Goal: Task Accomplishment & Management: Complete application form

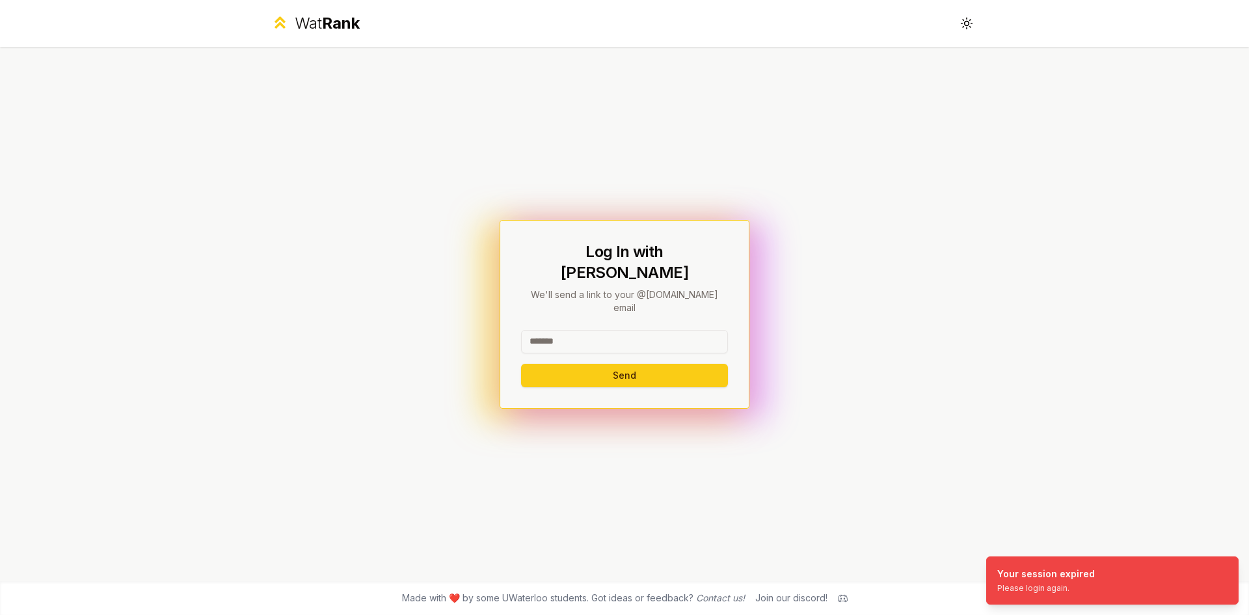
click at [602, 330] on input at bounding box center [624, 341] width 207 height 23
drag, startPoint x: 647, startPoint y: 318, endPoint x: 567, endPoint y: 322, distance: 80.1
click at [567, 330] on input "**********" at bounding box center [624, 341] width 207 height 23
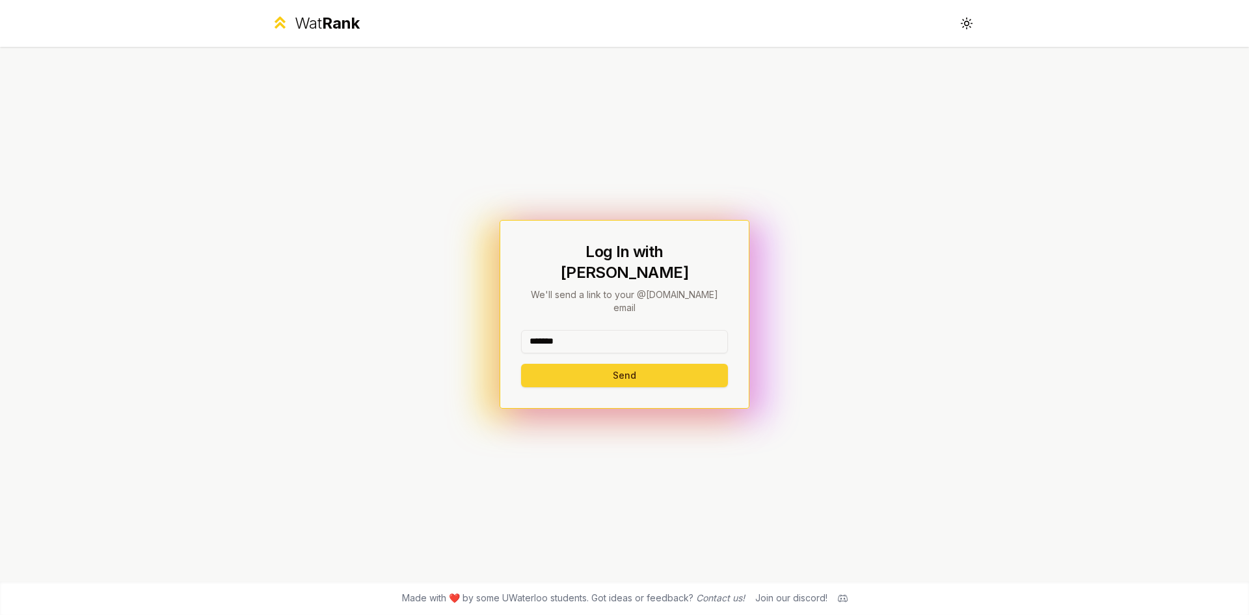
type input "*******"
click at [557, 364] on button "Send" at bounding box center [624, 375] width 207 height 23
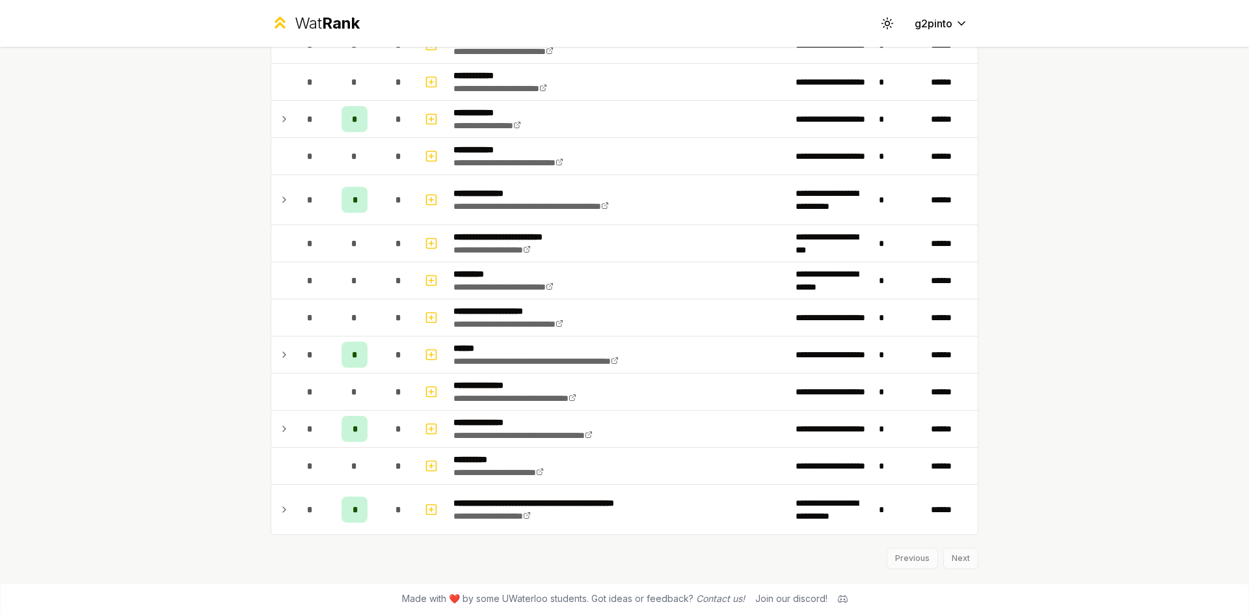
scroll to position [3290, 0]
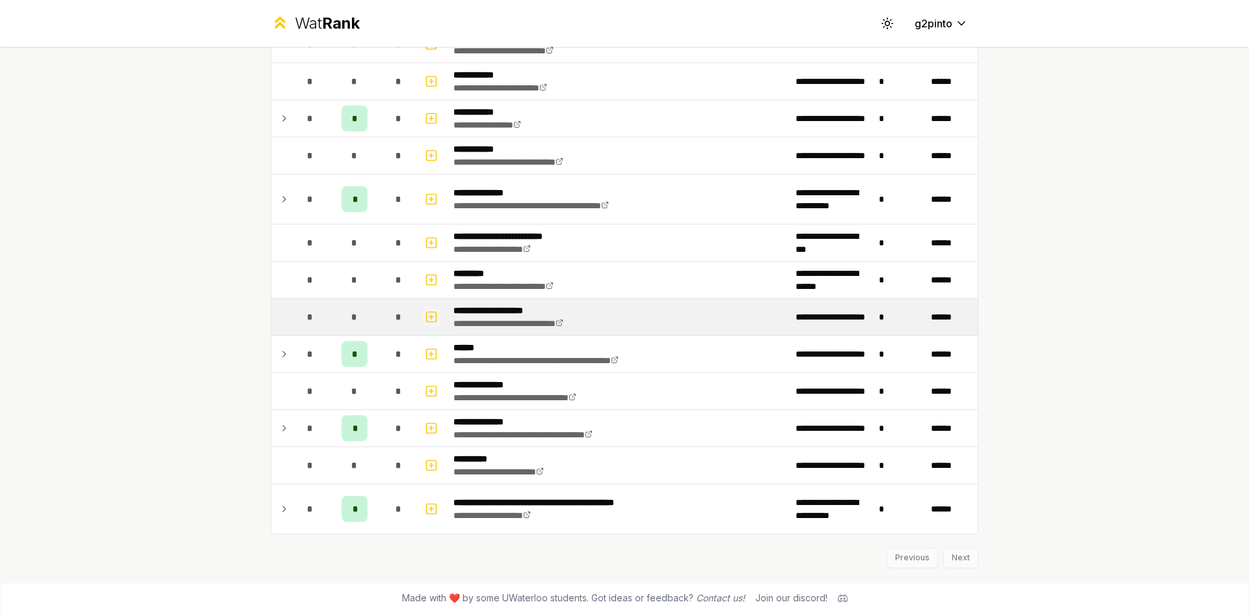
click at [429, 317] on icon "button" at bounding box center [431, 317] width 5 height 0
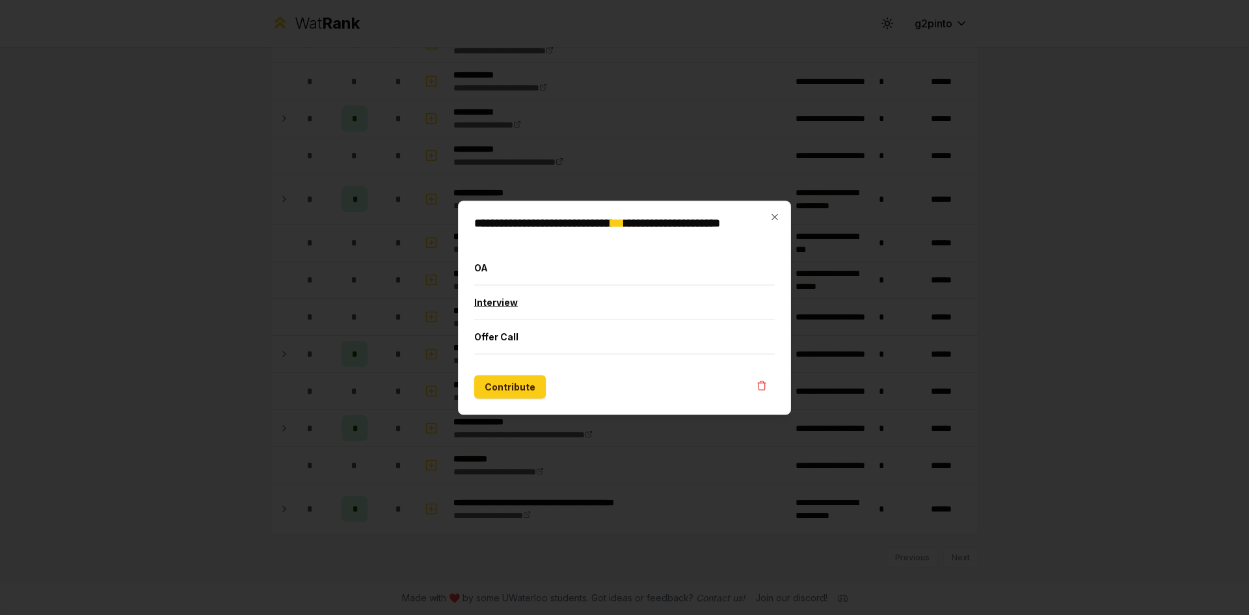
click at [556, 307] on button "Interview" at bounding box center [624, 302] width 301 height 34
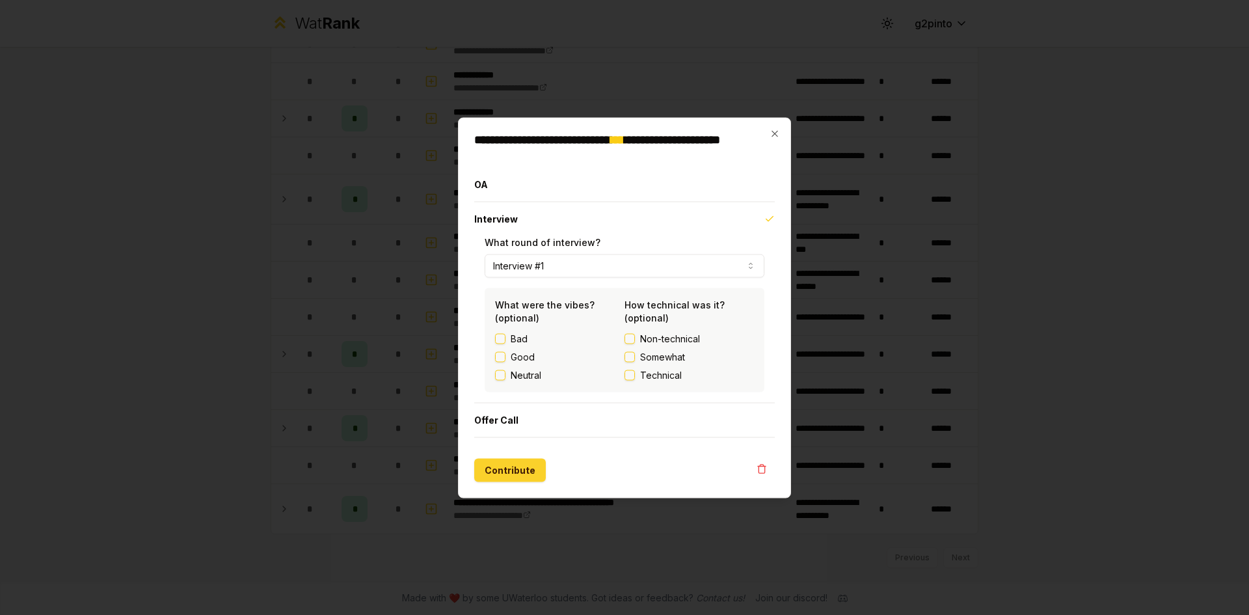
click at [513, 475] on button "Contribute" at bounding box center [510, 469] width 72 height 23
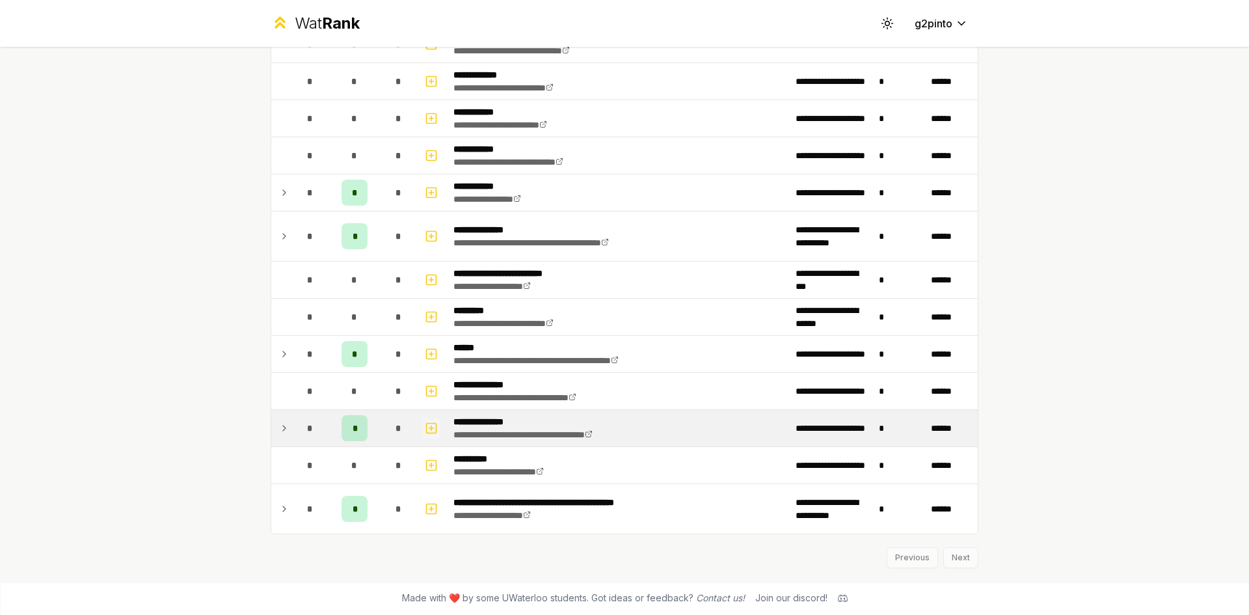
click at [425, 427] on icon "button" at bounding box center [431, 428] width 13 height 16
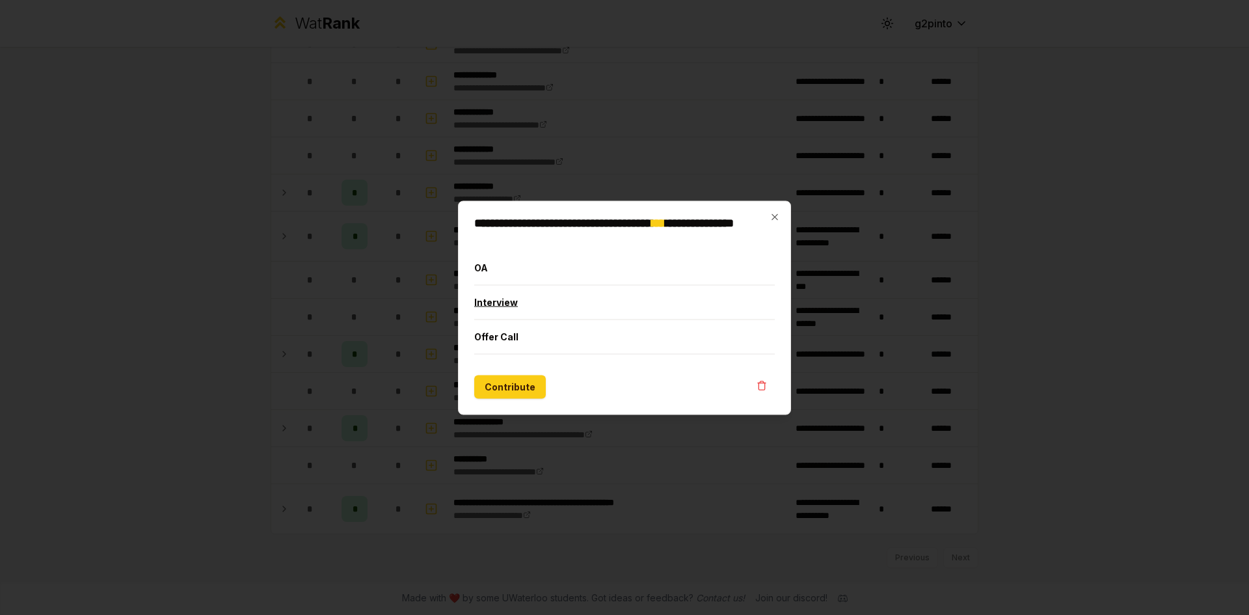
click at [528, 299] on button "Interview" at bounding box center [624, 302] width 301 height 34
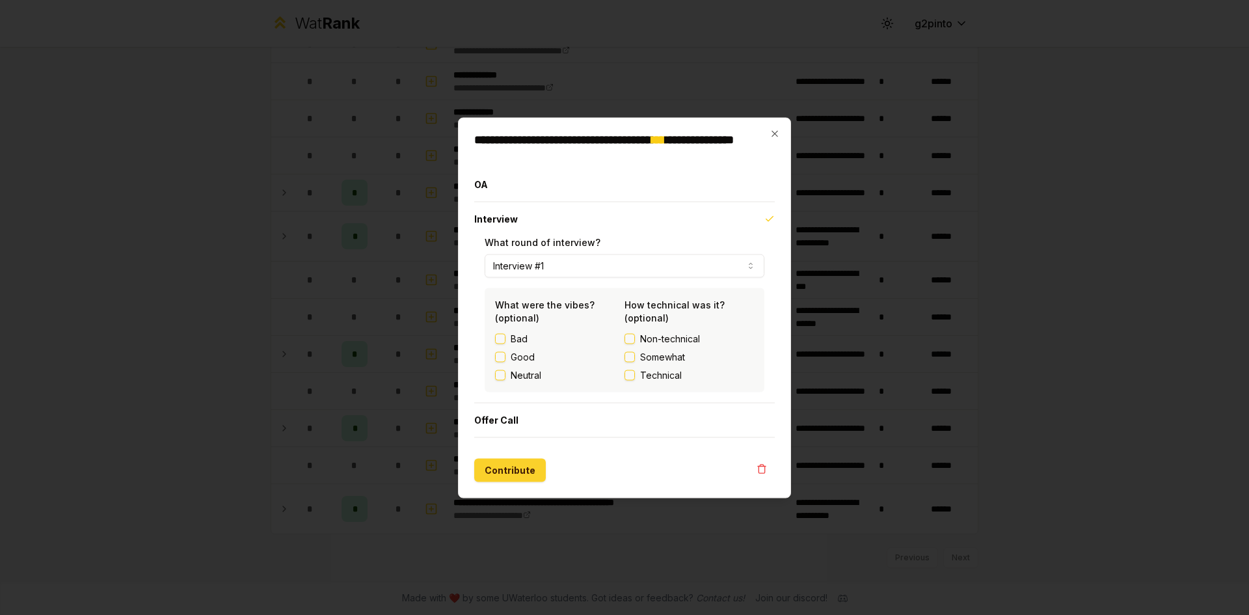
click at [505, 468] on button "Contribute" at bounding box center [510, 469] width 72 height 23
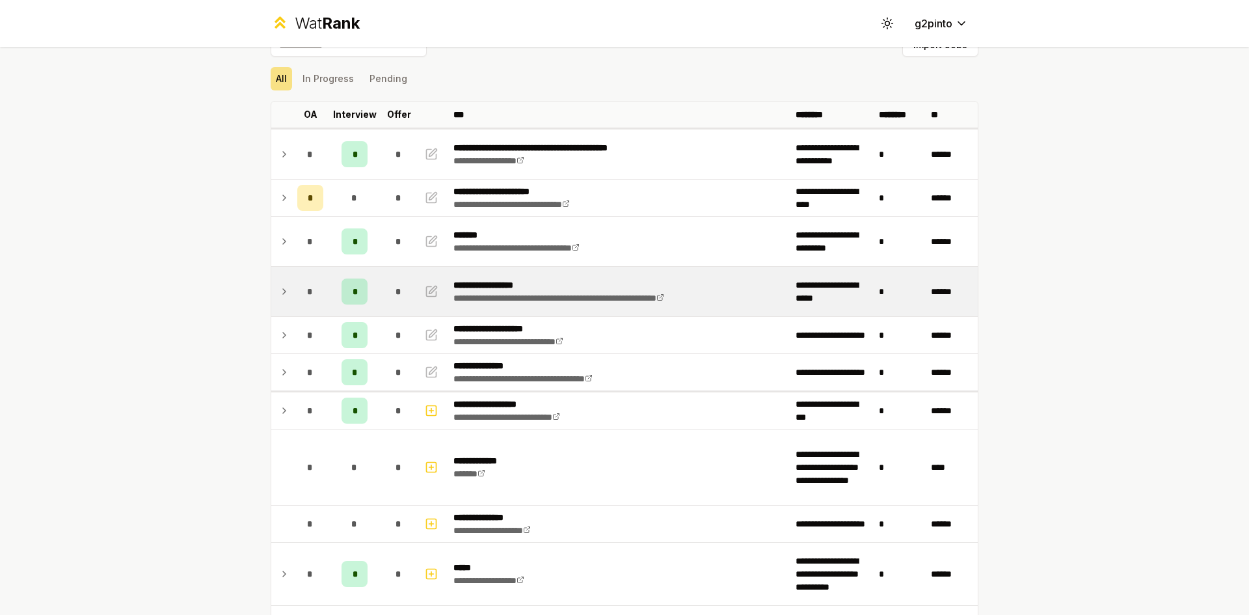
scroll to position [0, 0]
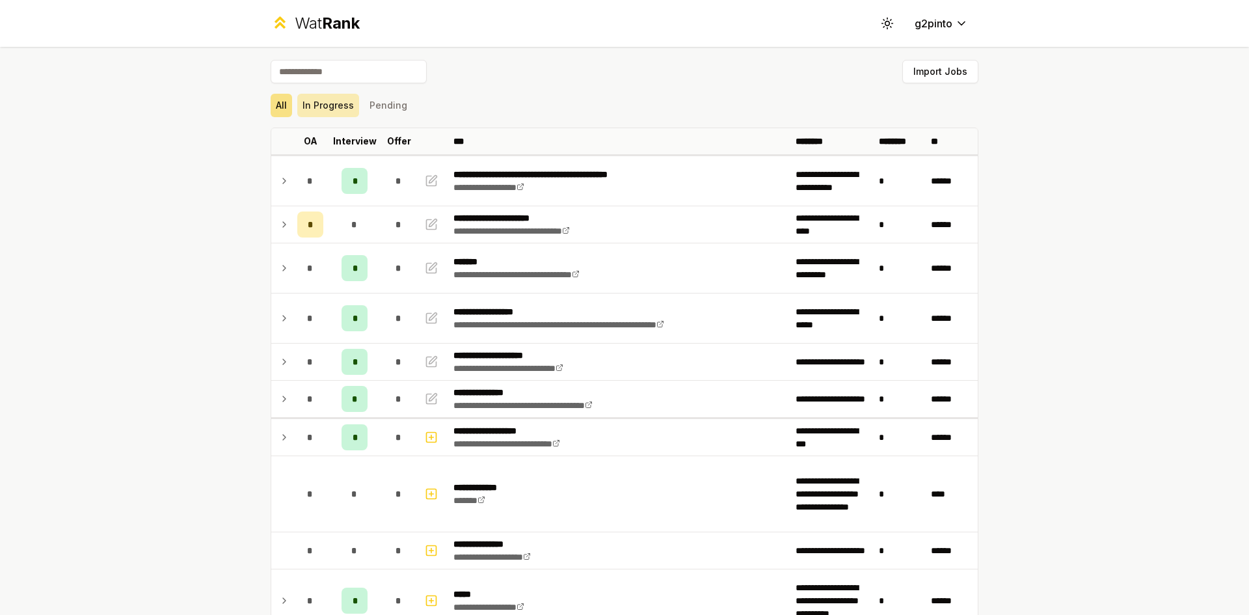
click at [331, 101] on button "In Progress" at bounding box center [328, 105] width 62 height 23
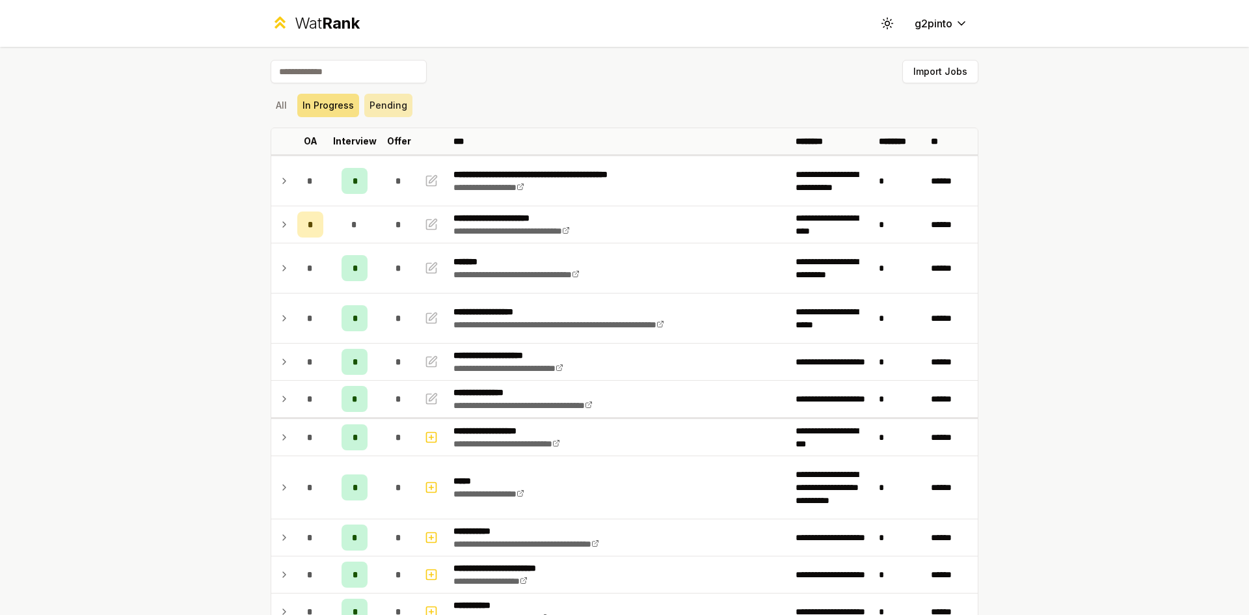
click at [384, 109] on button "Pending" at bounding box center [388, 105] width 48 height 23
click at [379, 103] on button "Pending" at bounding box center [388, 105] width 48 height 23
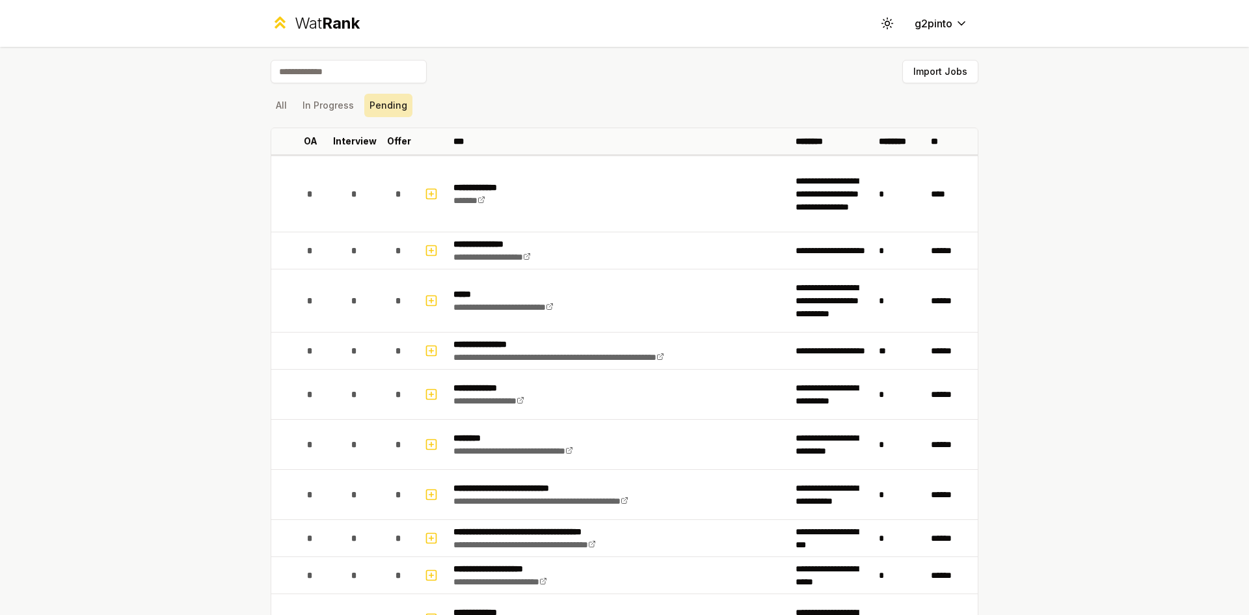
click at [364, 103] on button "Pending" at bounding box center [388, 105] width 48 height 23
click at [342, 103] on button "In Progress" at bounding box center [328, 105] width 62 height 23
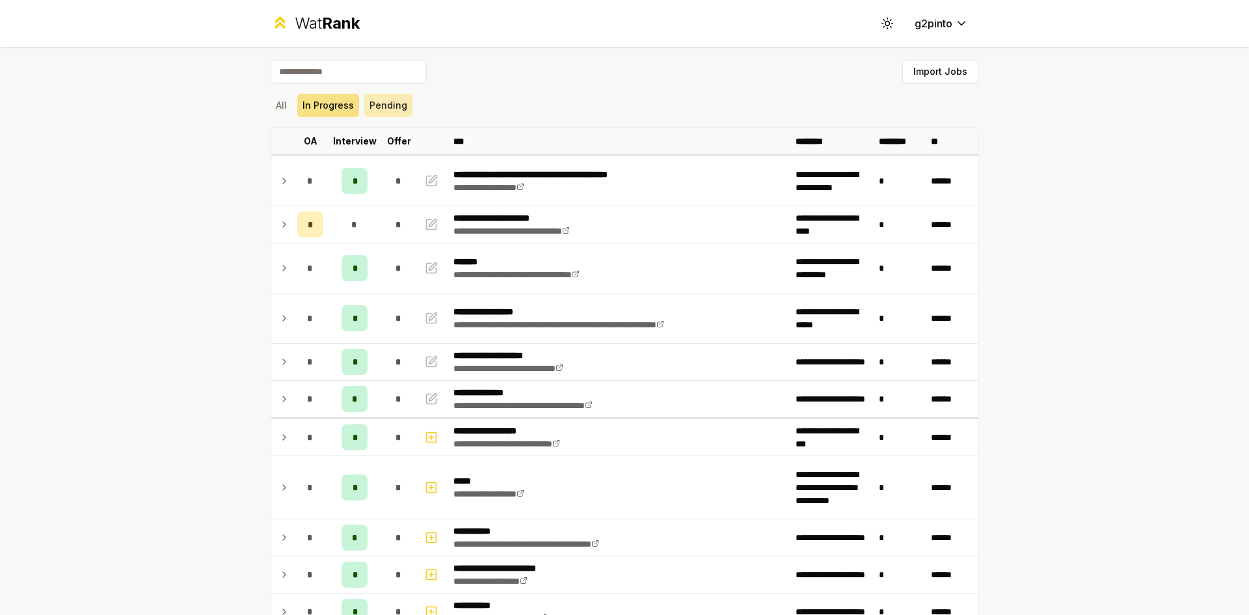
click at [373, 105] on button "Pending" at bounding box center [388, 105] width 48 height 23
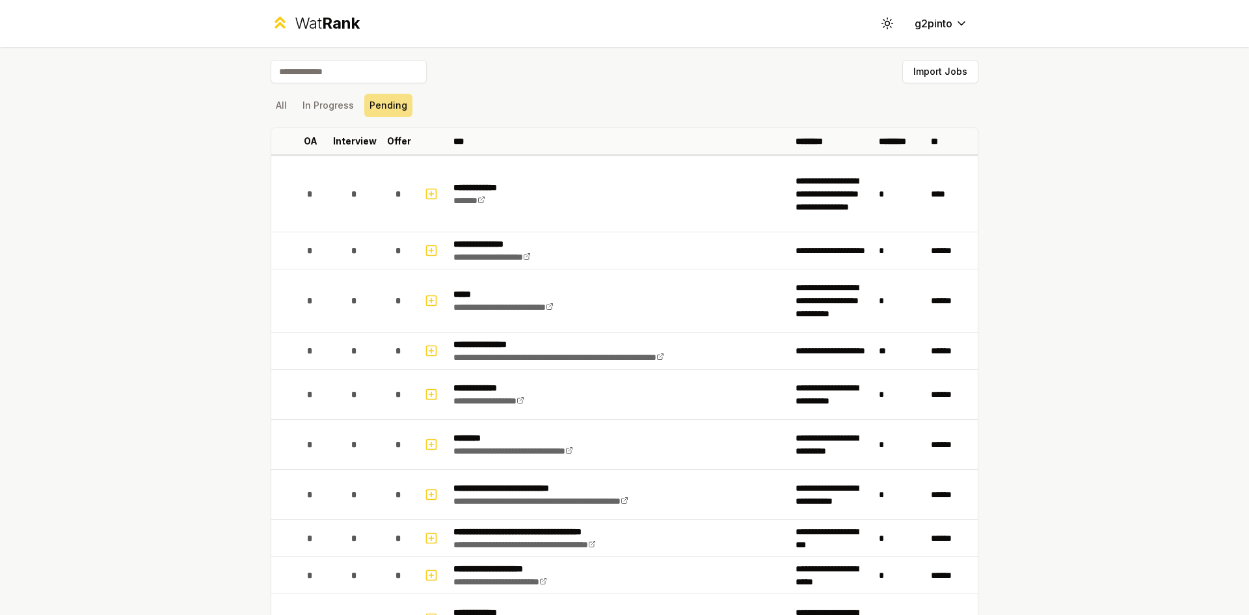
click at [289, 104] on div "All In Progress Pending" at bounding box center [625, 105] width 708 height 23
click at [286, 103] on button "All" at bounding box center [281, 105] width 21 height 23
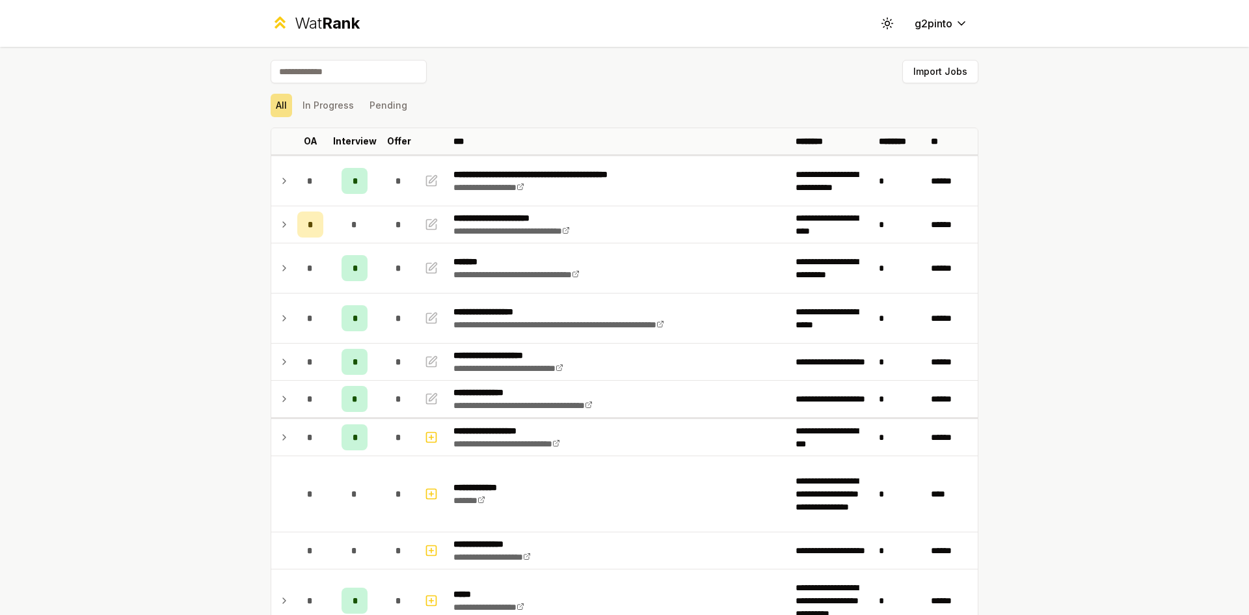
drag, startPoint x: 883, startPoint y: 21, endPoint x: 848, endPoint y: 51, distance: 46.1
click at [882, 21] on icon at bounding box center [887, 23] width 12 height 12
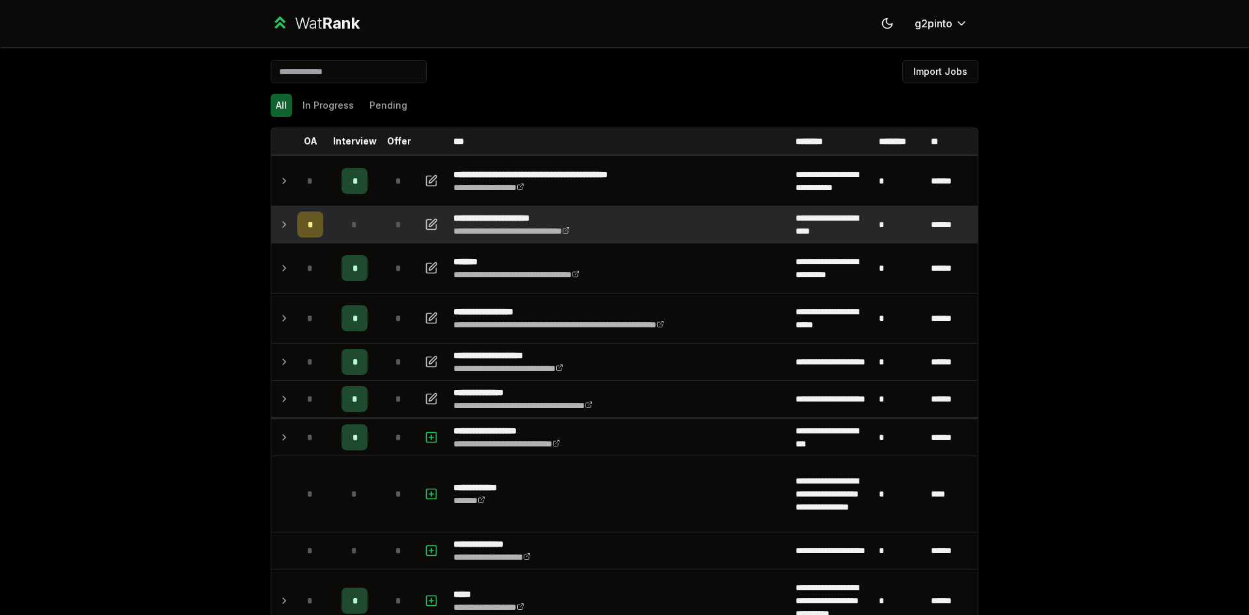
click at [279, 219] on icon at bounding box center [284, 225] width 10 height 16
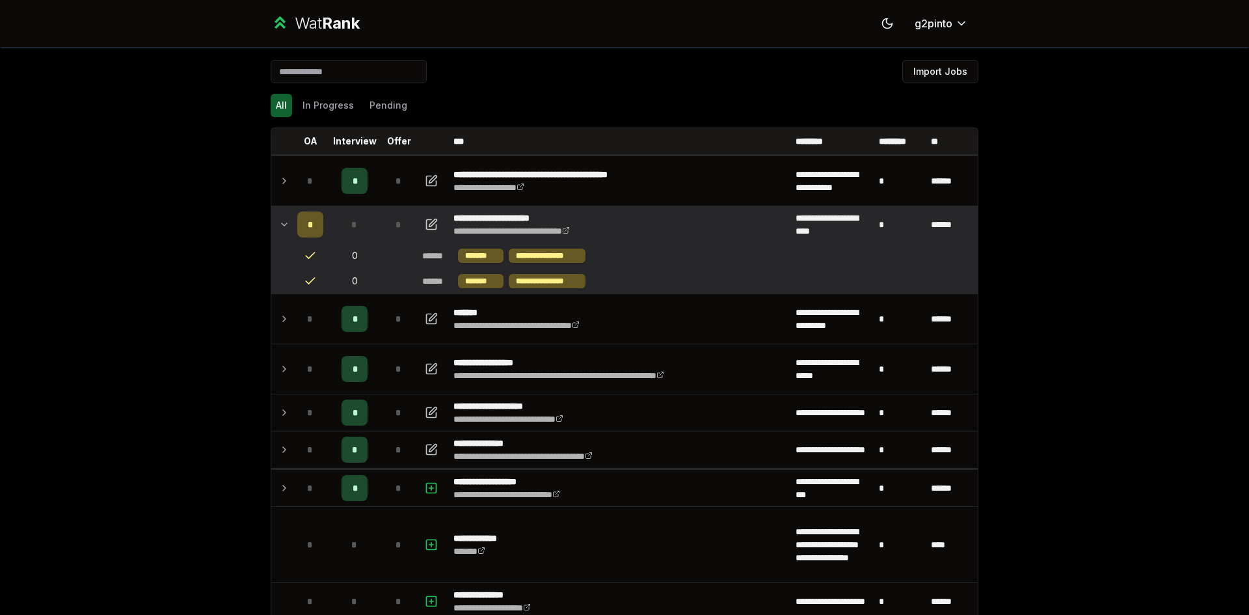
click at [279, 219] on icon at bounding box center [284, 225] width 10 height 16
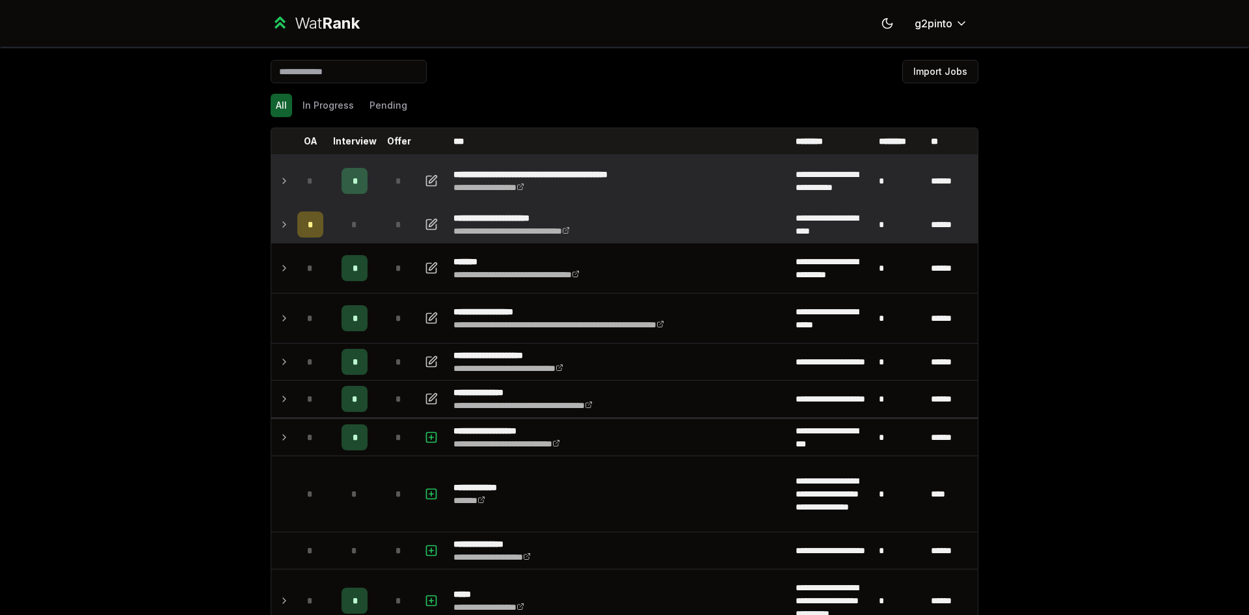
click at [280, 185] on icon at bounding box center [284, 181] width 10 height 16
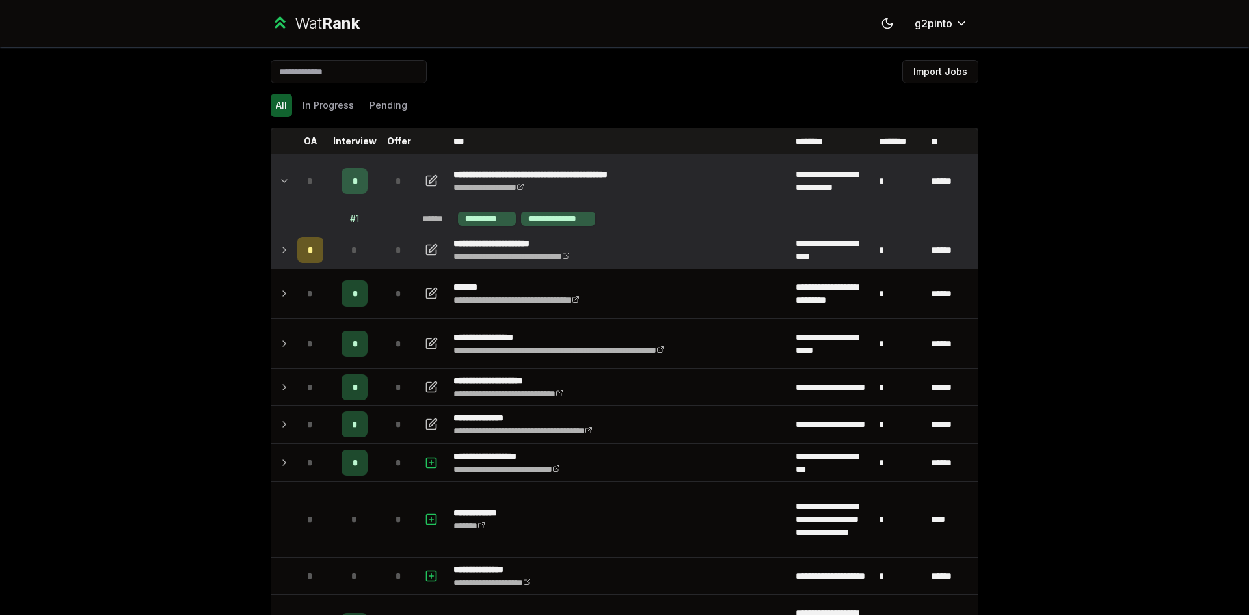
click at [280, 185] on icon at bounding box center [284, 181] width 10 height 16
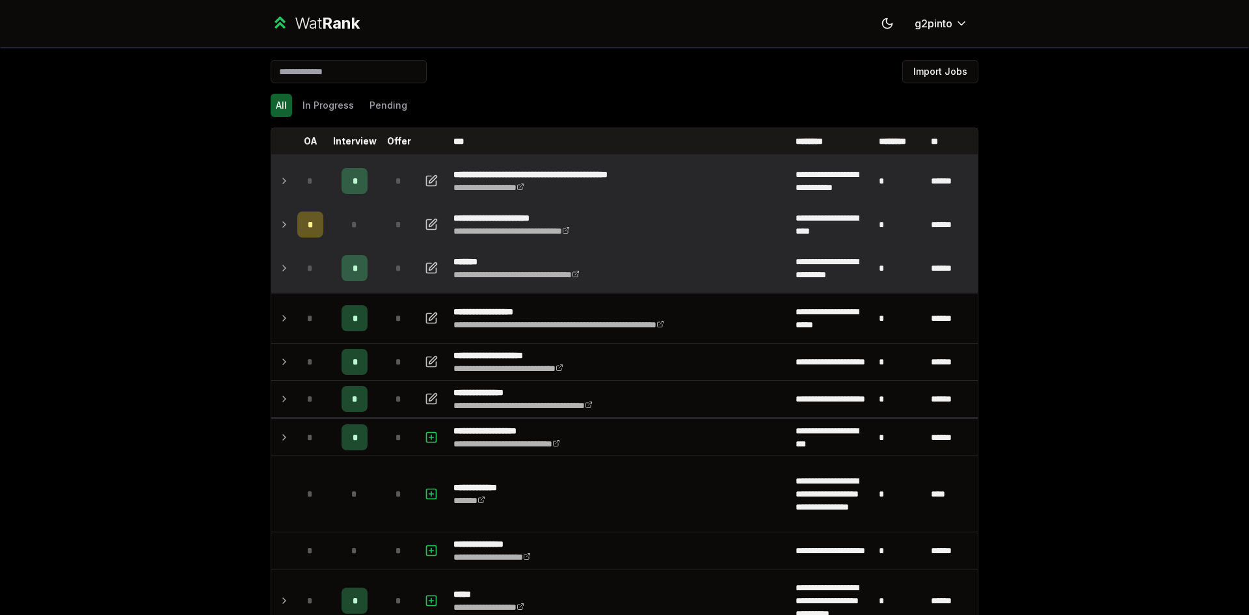
click at [280, 264] on icon at bounding box center [284, 268] width 10 height 16
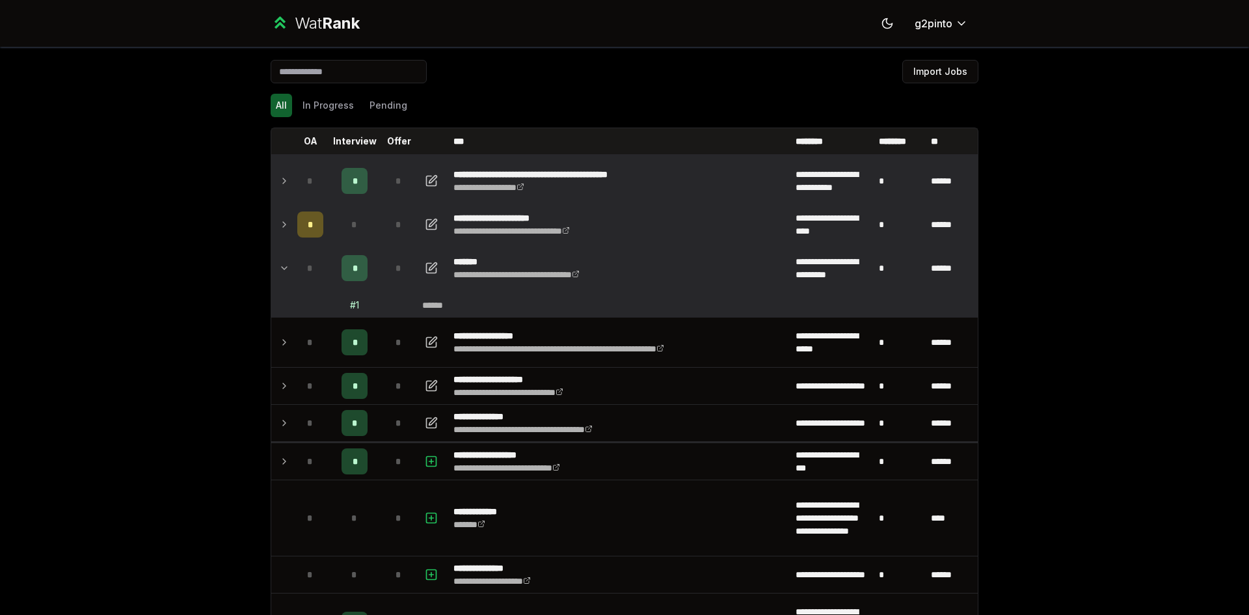
click at [280, 264] on icon at bounding box center [284, 268] width 10 height 16
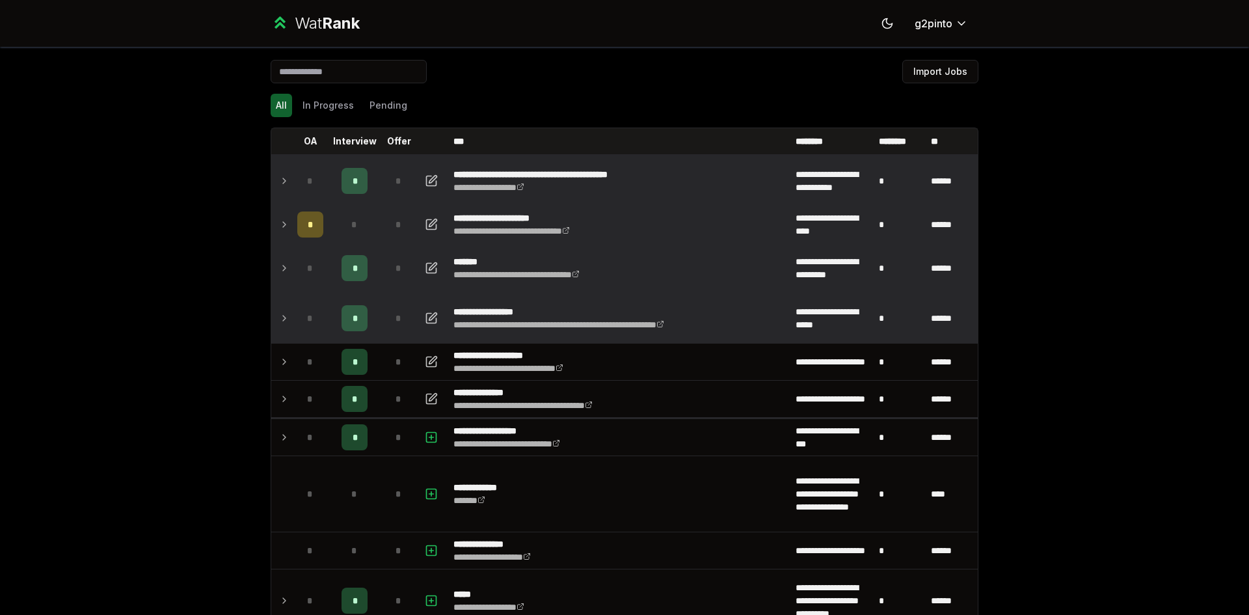
click at [282, 315] on icon at bounding box center [284, 318] width 10 height 16
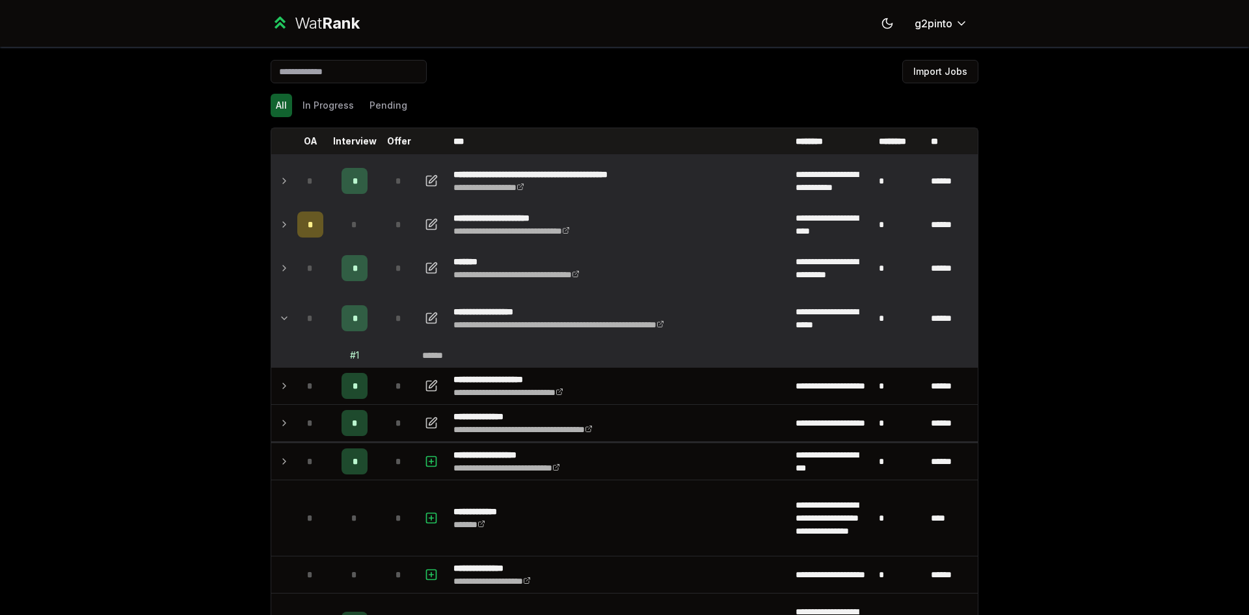
click at [282, 315] on icon at bounding box center [284, 318] width 10 height 16
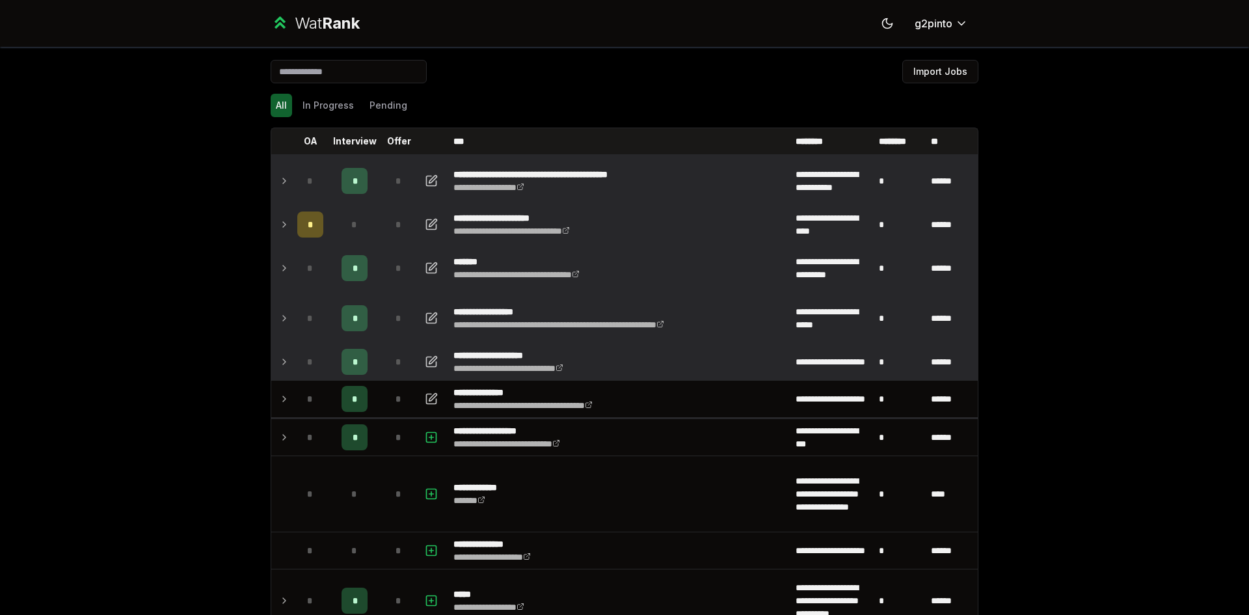
click at [273, 357] on td at bounding box center [281, 361] width 21 height 36
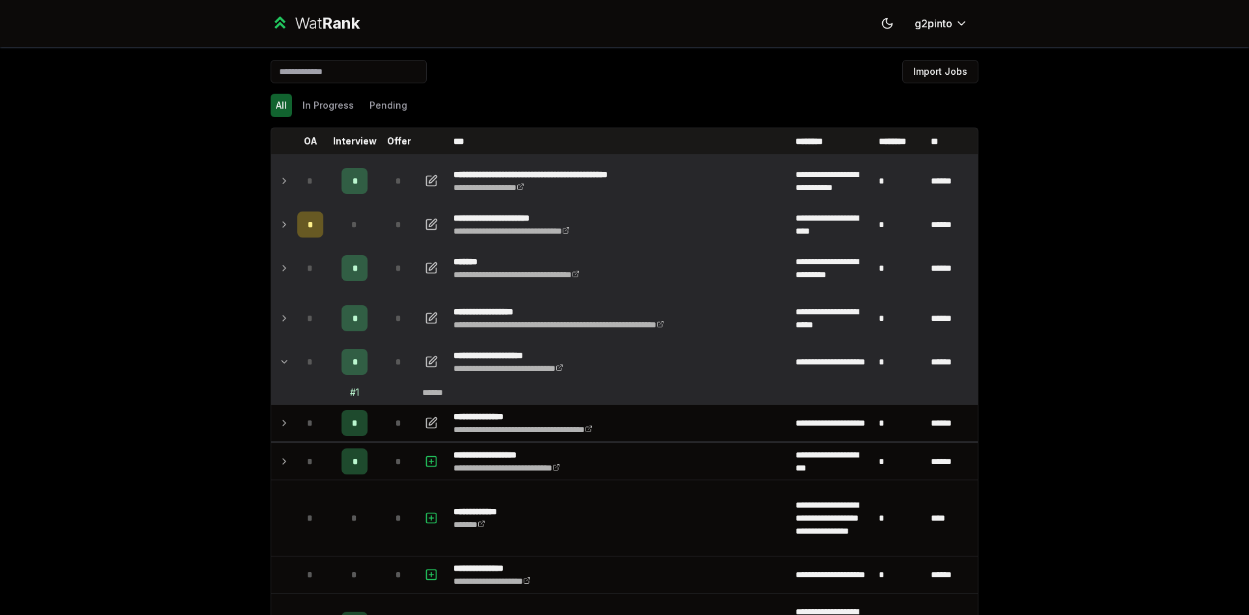
click at [272, 358] on td at bounding box center [281, 361] width 21 height 36
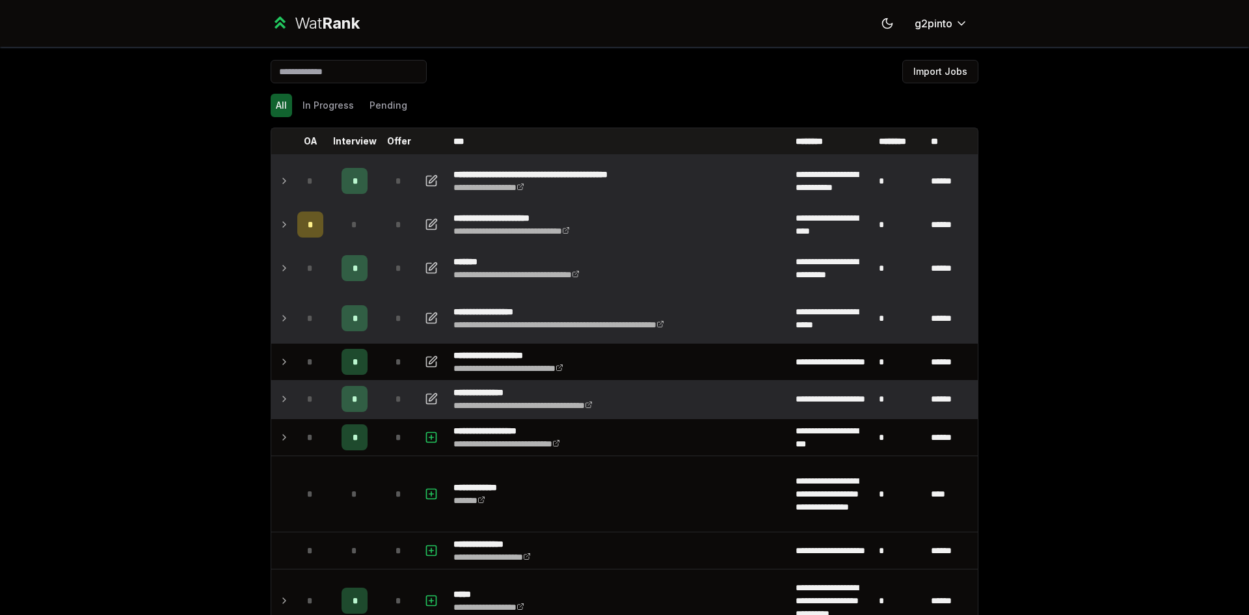
click at [286, 400] on td at bounding box center [281, 399] width 21 height 36
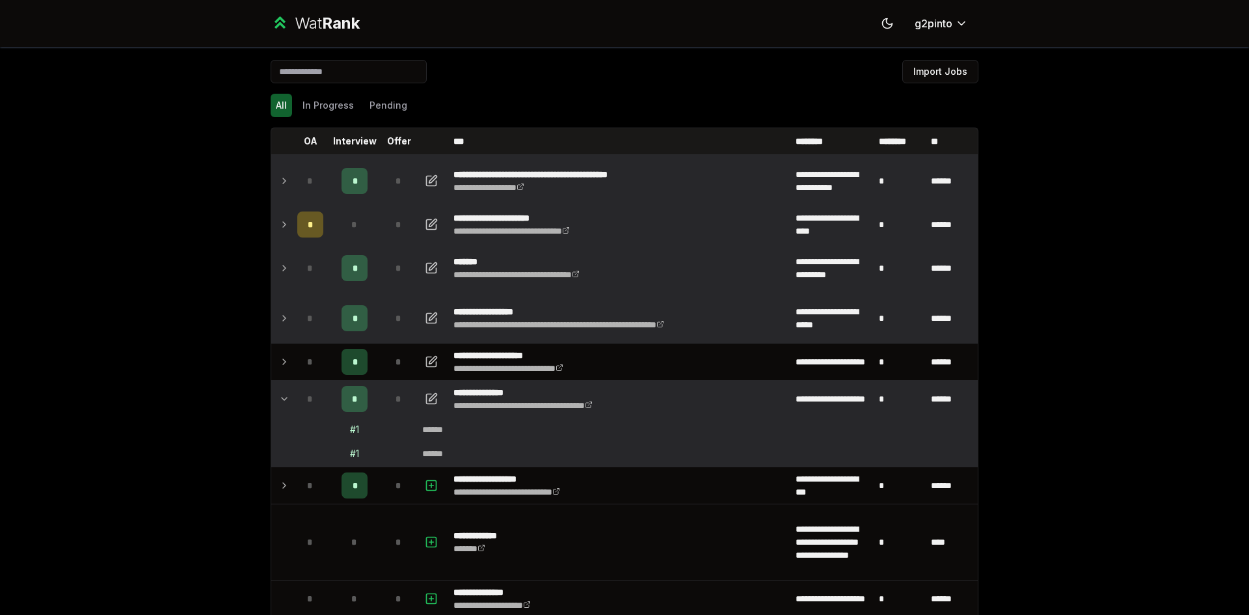
click at [285, 400] on td at bounding box center [281, 399] width 21 height 36
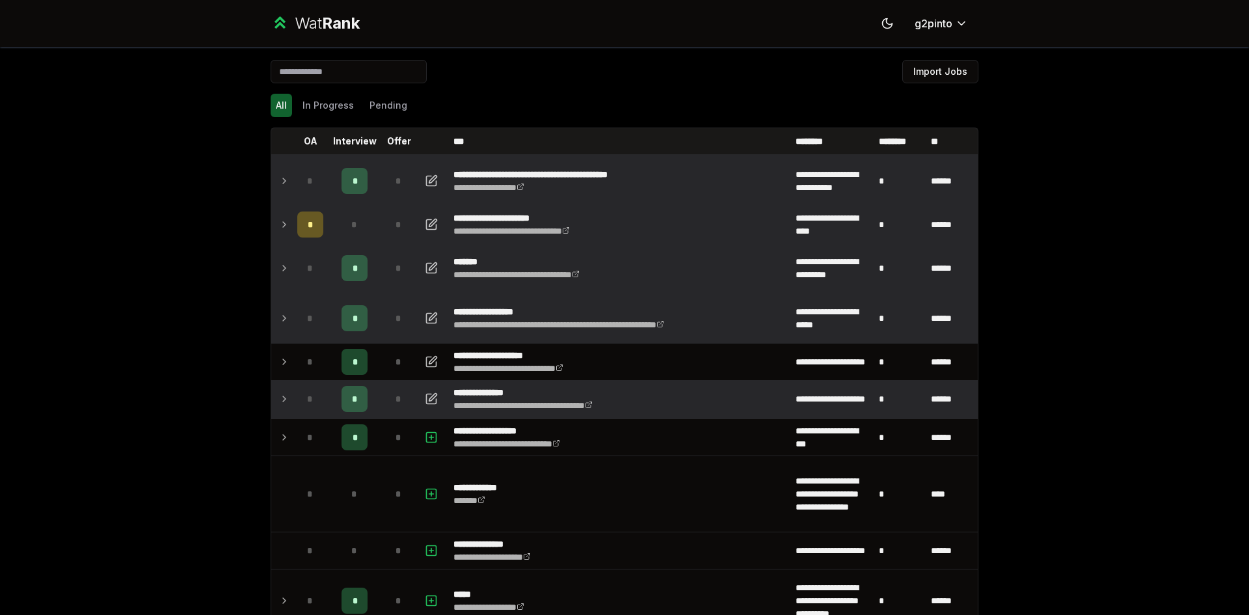
click at [284, 399] on icon at bounding box center [284, 399] width 10 height 16
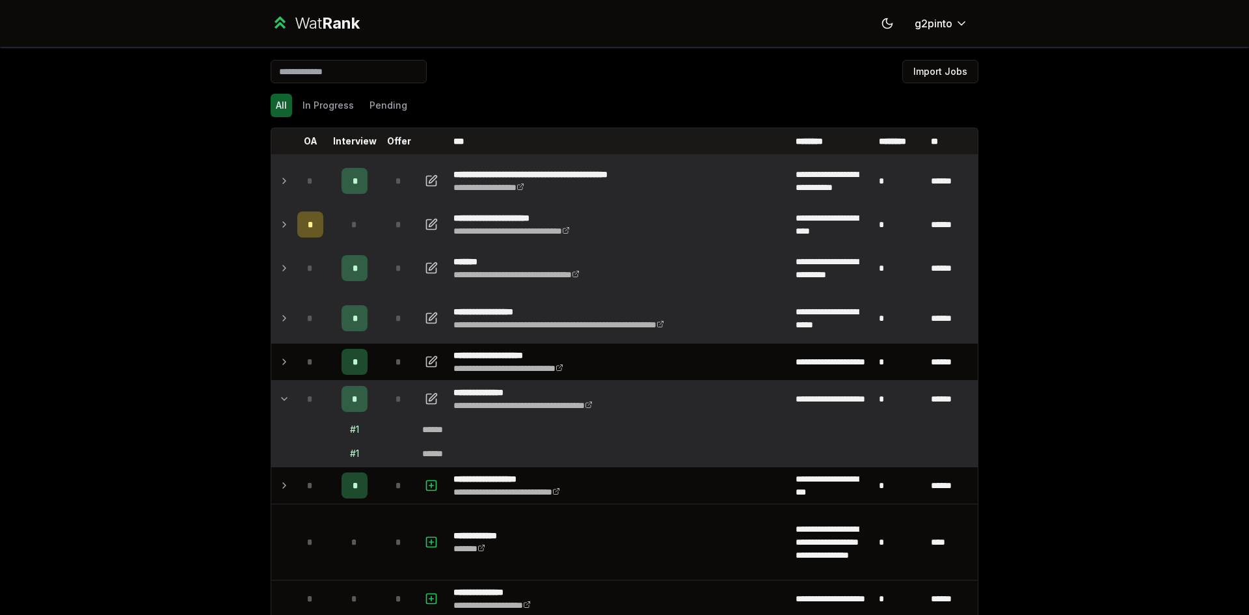
click at [284, 399] on icon at bounding box center [284, 399] width 10 height 16
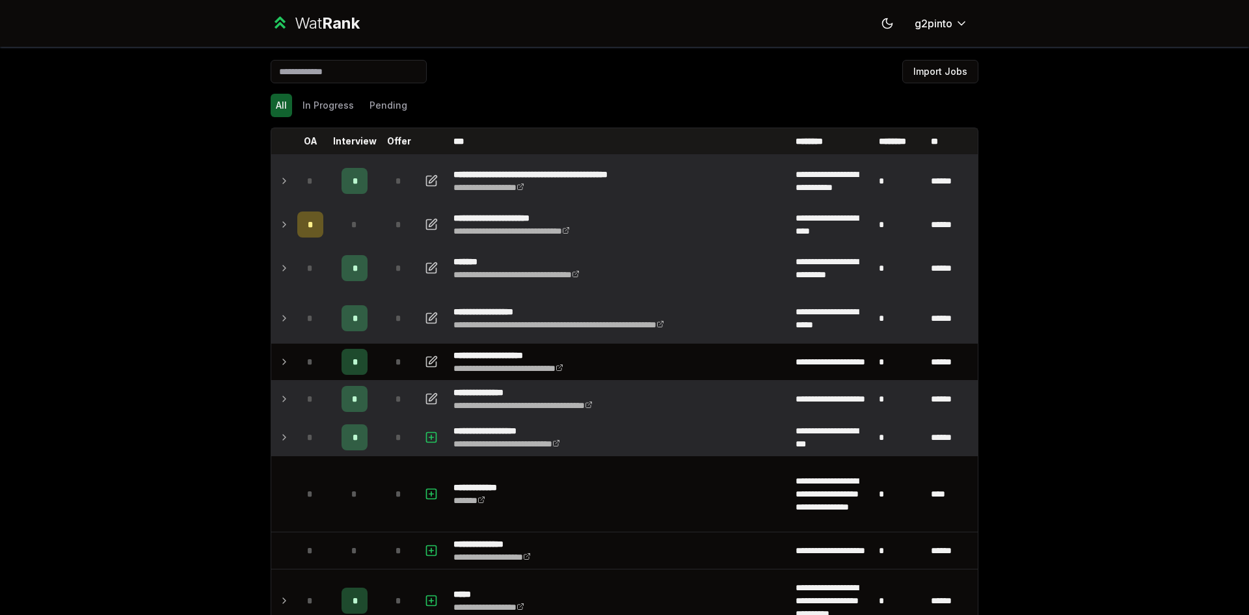
click at [285, 433] on td at bounding box center [281, 437] width 21 height 36
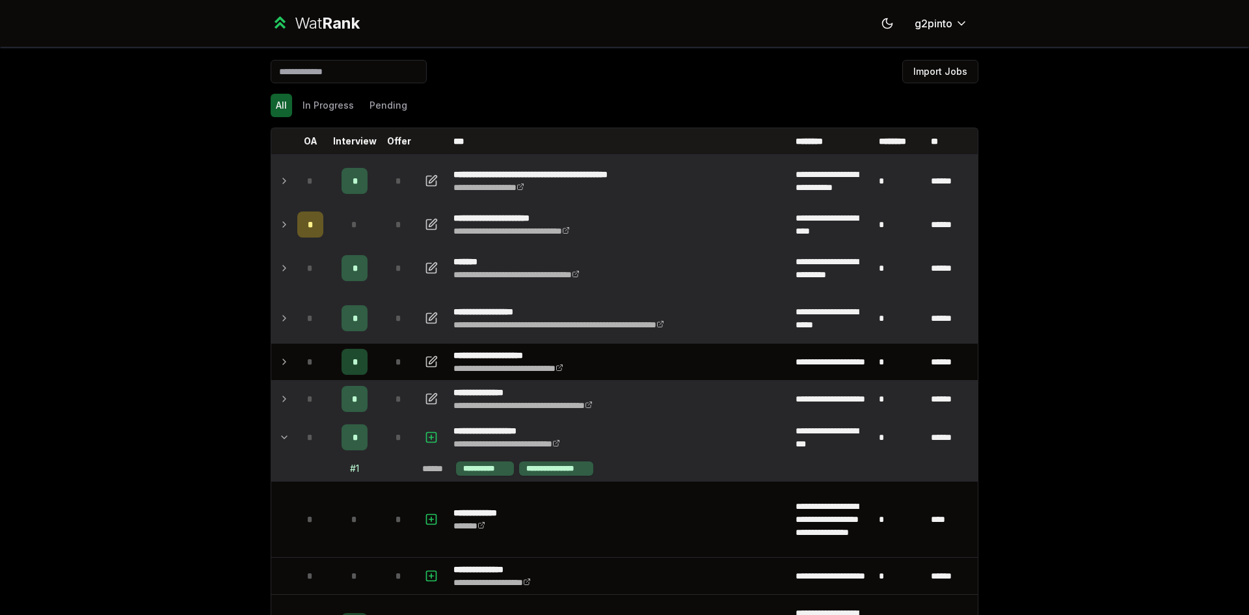
click at [285, 431] on td at bounding box center [281, 437] width 21 height 36
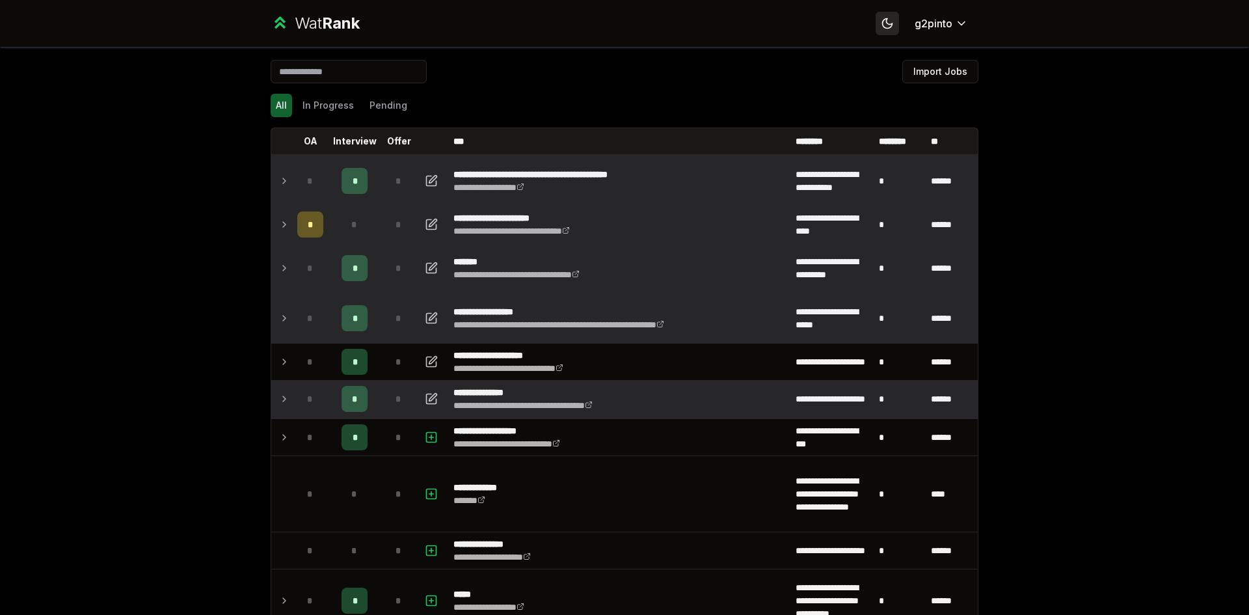
click at [883, 21] on icon at bounding box center [887, 23] width 9 height 9
